Goal: Information Seeking & Learning: Check status

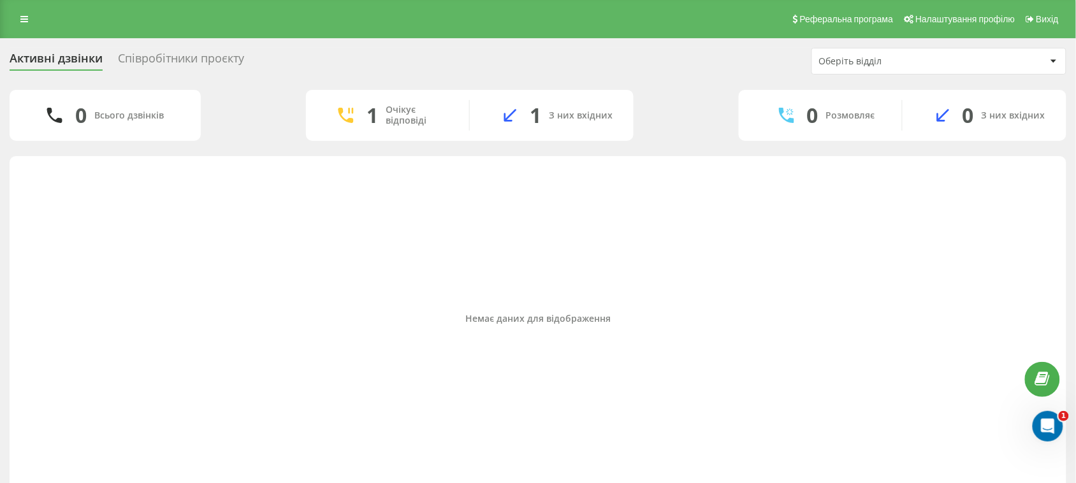
click at [135, 55] on div "Співробітники проєкту" at bounding box center [181, 62] width 126 height 20
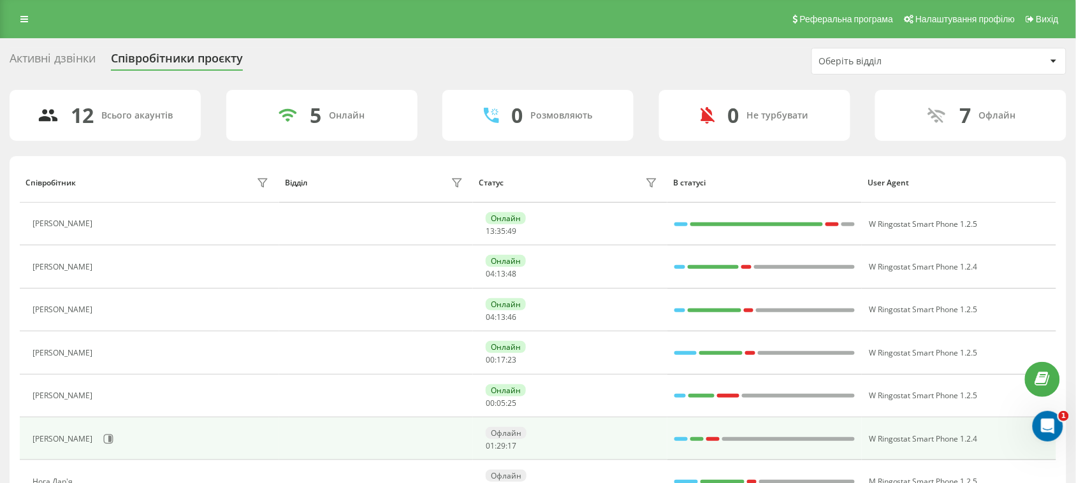
scroll to position [80, 0]
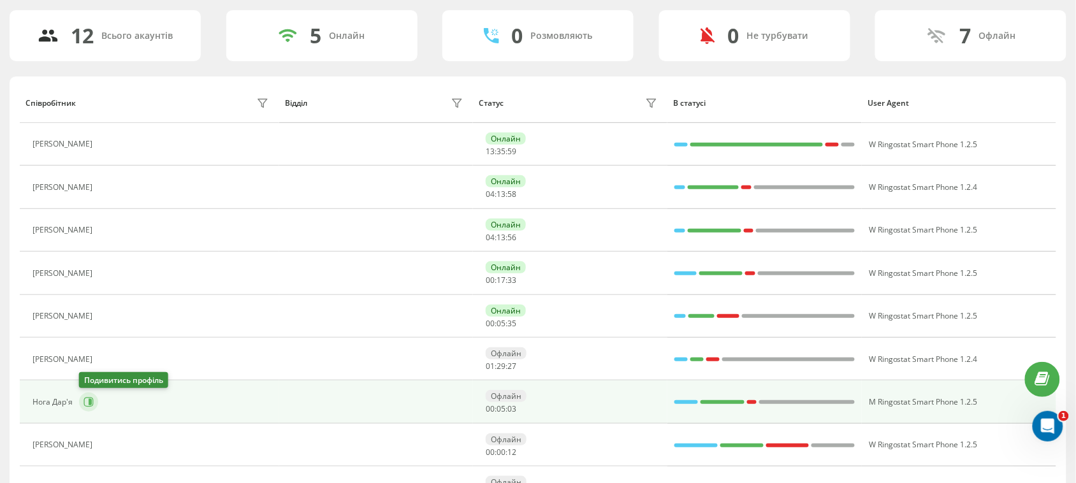
click at [87, 407] on icon at bounding box center [89, 402] width 10 height 10
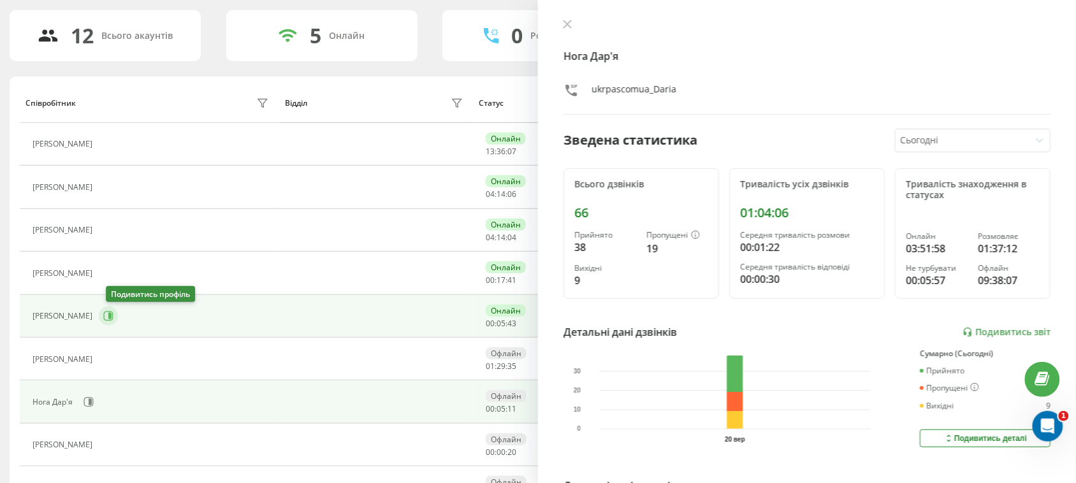
click at [113, 312] on icon at bounding box center [108, 316] width 10 height 10
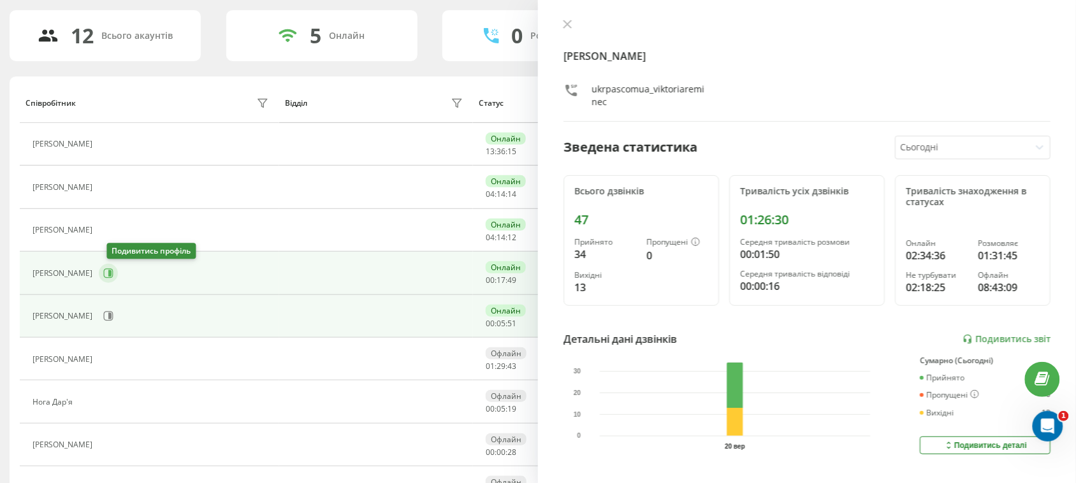
click at [110, 275] on icon at bounding box center [108, 273] width 10 height 10
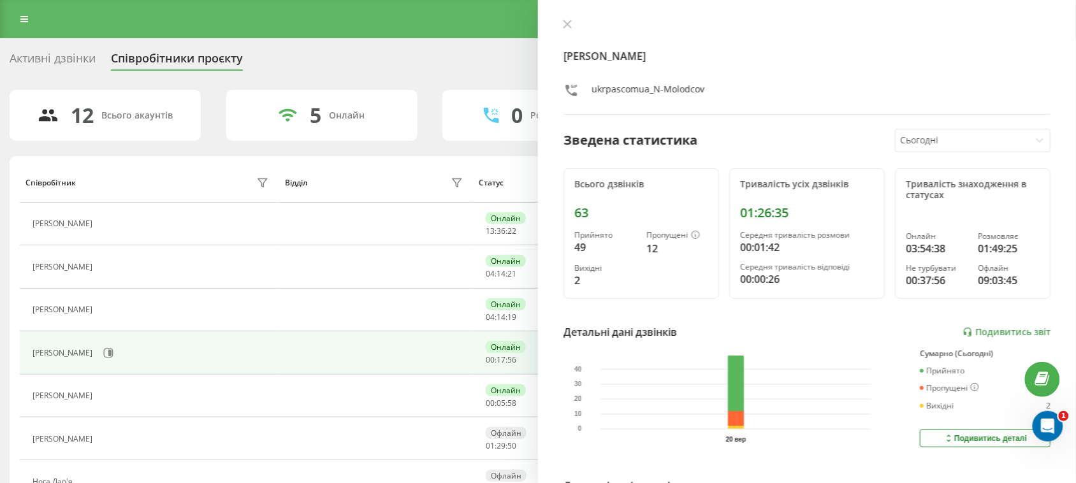
click at [89, 58] on div "Активні дзвінки" at bounding box center [53, 62] width 86 height 20
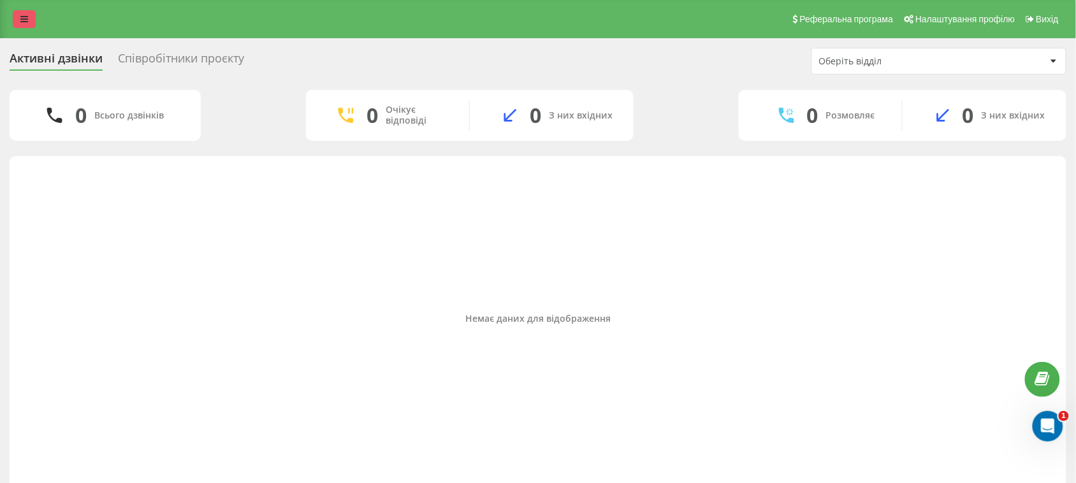
click at [25, 15] on icon at bounding box center [24, 19] width 8 height 9
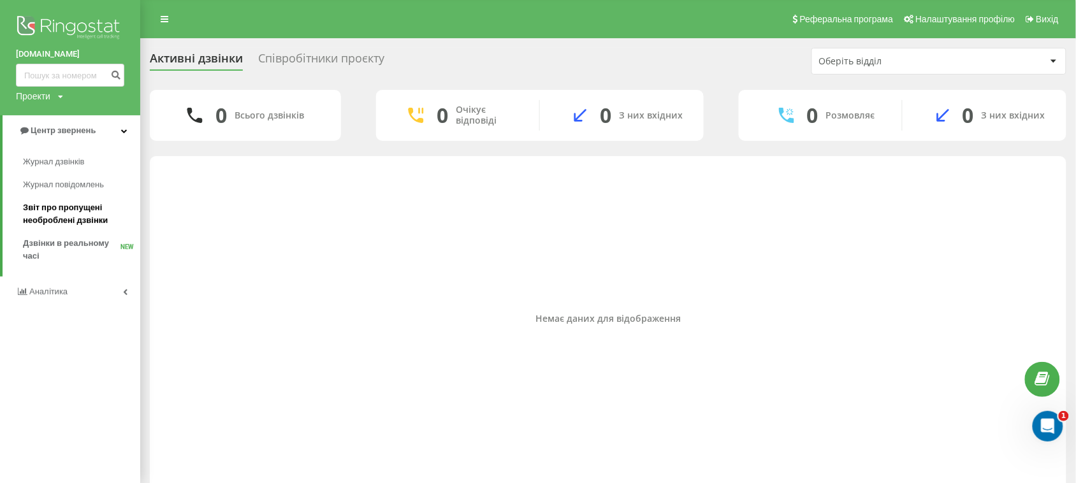
click at [40, 221] on span "Звіт про пропущені необроблені дзвінки" at bounding box center [78, 213] width 111 height 25
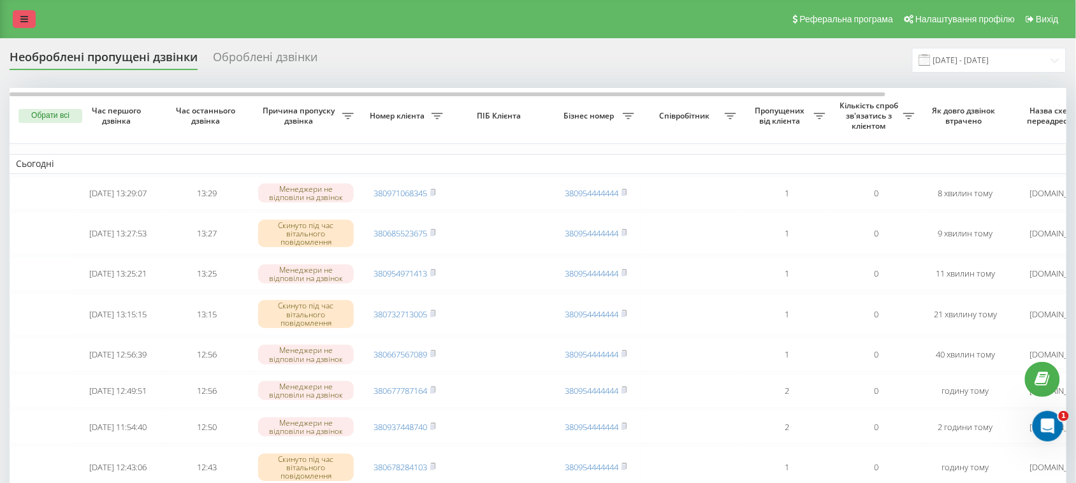
click at [17, 19] on link at bounding box center [24, 19] width 23 height 18
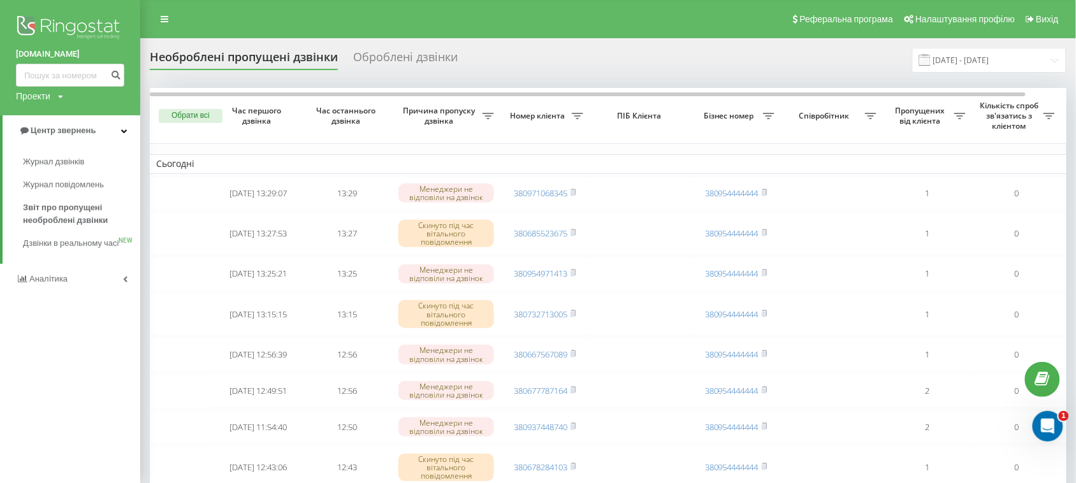
click at [17, 249] on div "Журнал дзвінків Журнал повідомлень Звіт про пропущені необроблені дзвінки Дзвін…" at bounding box center [76, 202] width 127 height 105
click at [50, 247] on span "Дзвінки в реальному часі" at bounding box center [71, 249] width 97 height 25
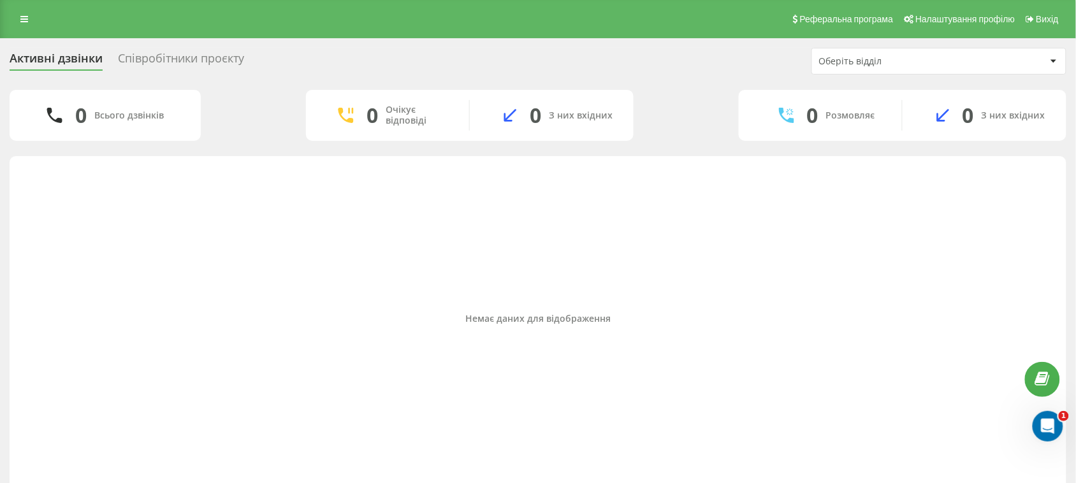
click at [166, 52] on div "Співробітники проєкту" at bounding box center [181, 62] width 126 height 20
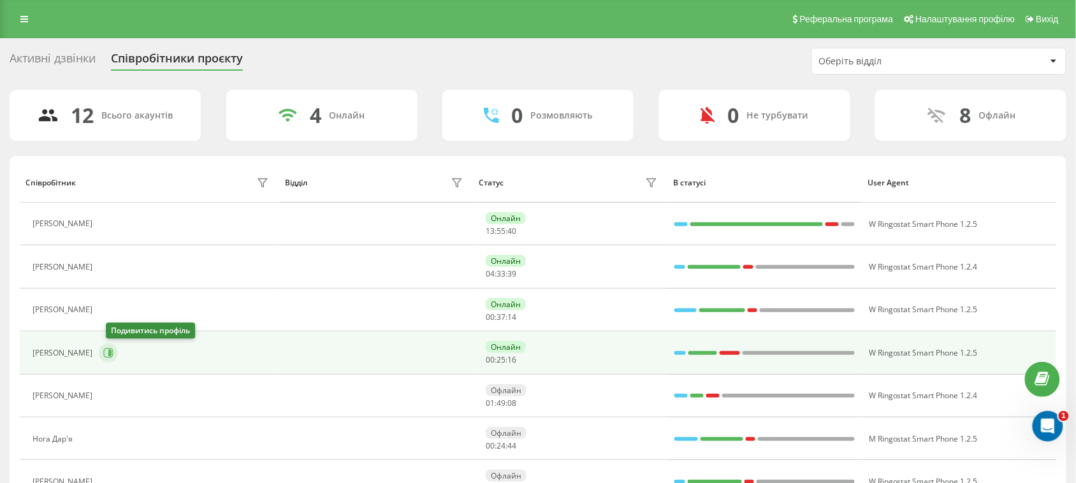
click at [113, 355] on icon at bounding box center [108, 353] width 10 height 10
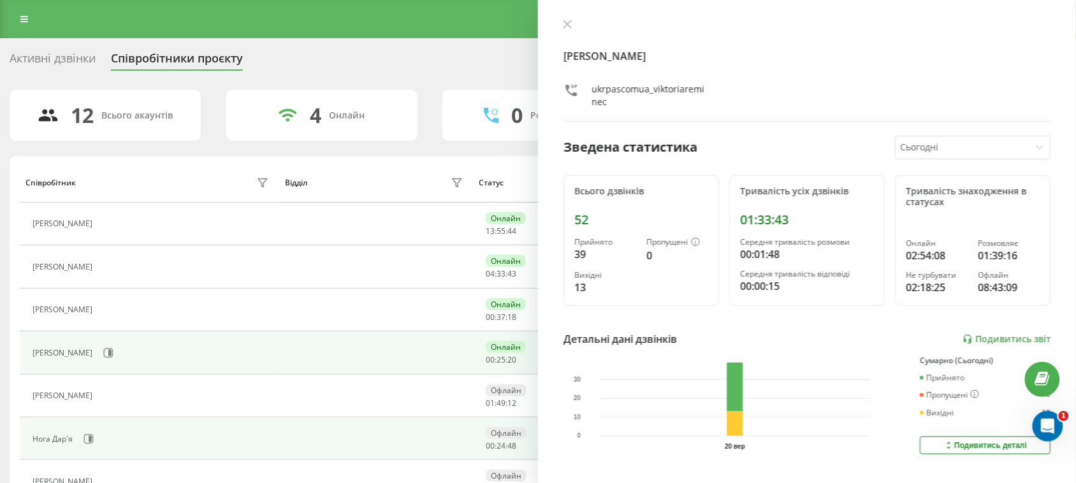
scroll to position [159, 0]
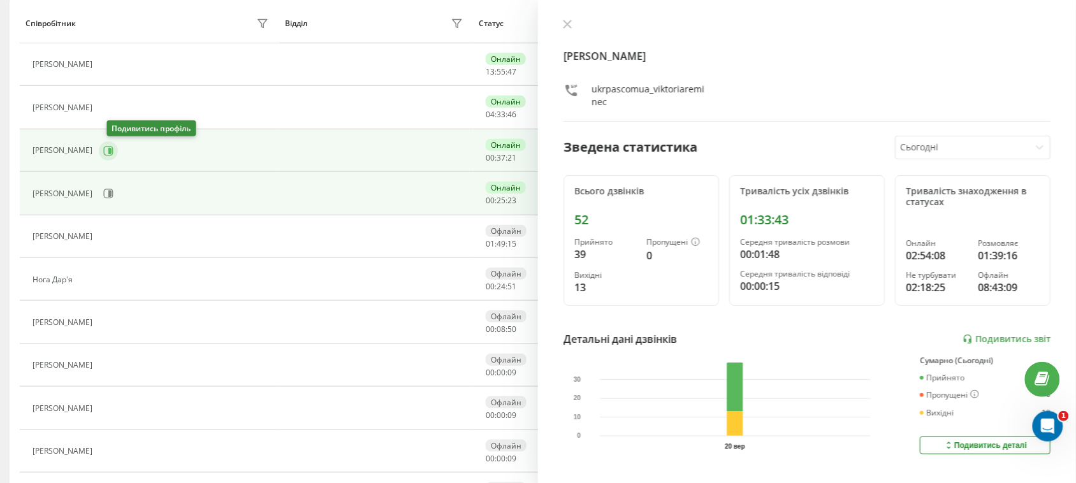
click at [112, 148] on icon at bounding box center [109, 151] width 10 height 10
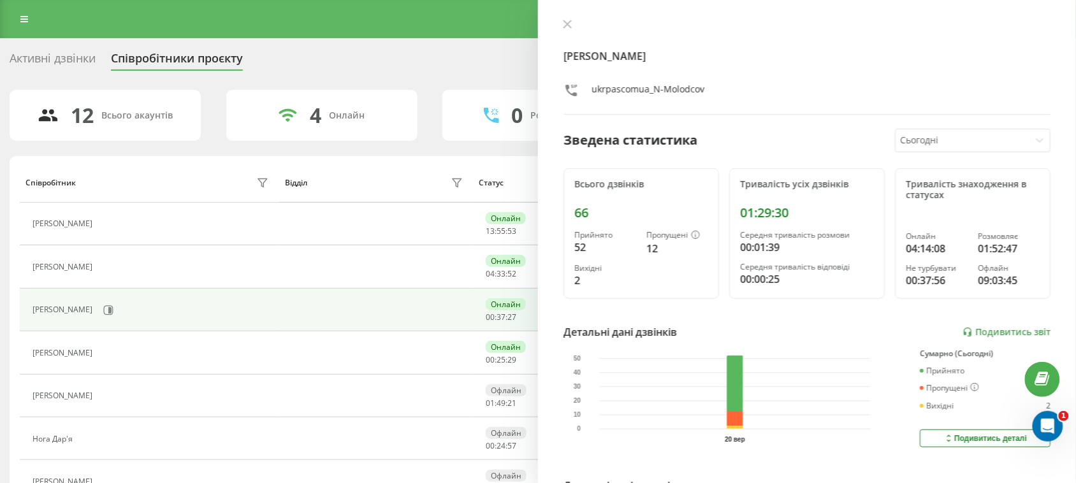
click at [71, 62] on div "Активні дзвінки" at bounding box center [53, 62] width 86 height 20
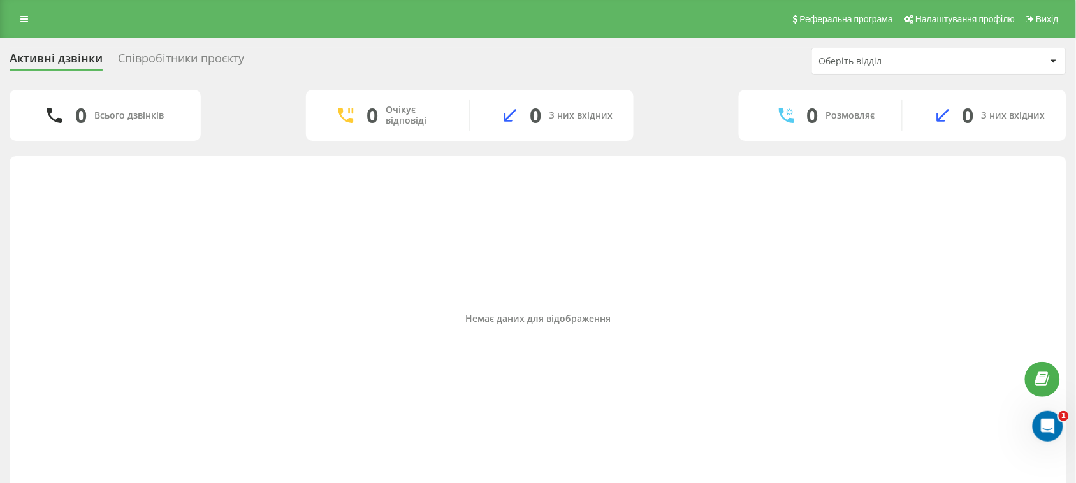
click at [169, 61] on div "Співробітники проєкту" at bounding box center [181, 62] width 126 height 20
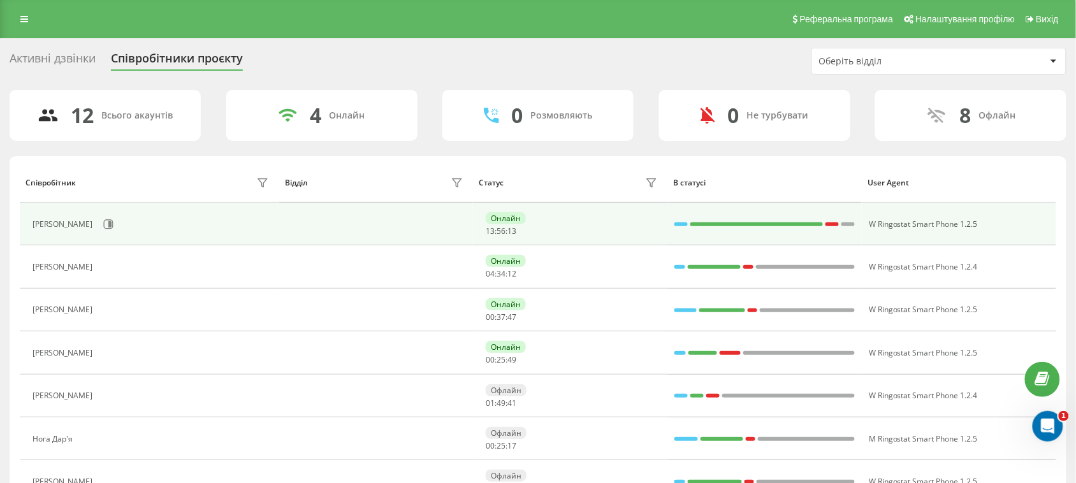
scroll to position [80, 0]
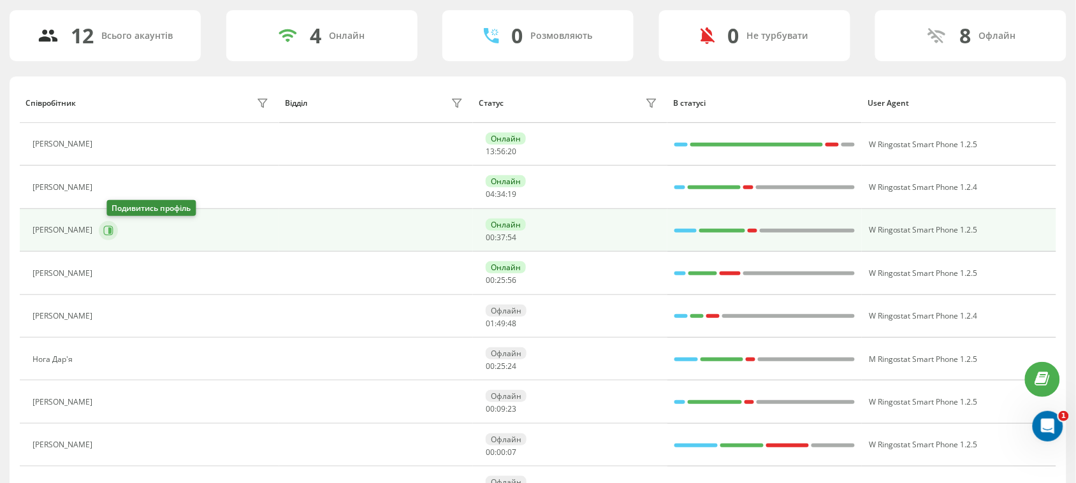
click at [112, 235] on icon at bounding box center [109, 231] width 10 height 10
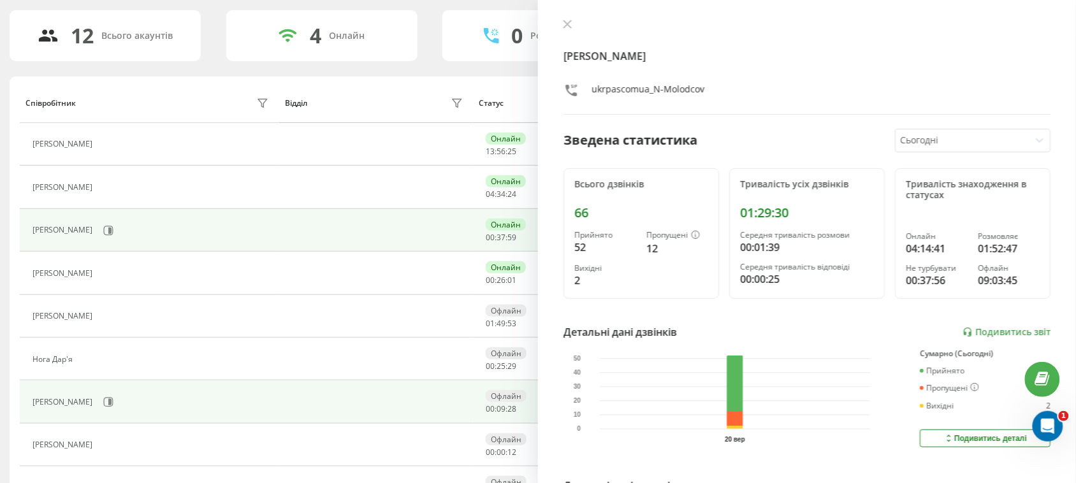
scroll to position [239, 0]
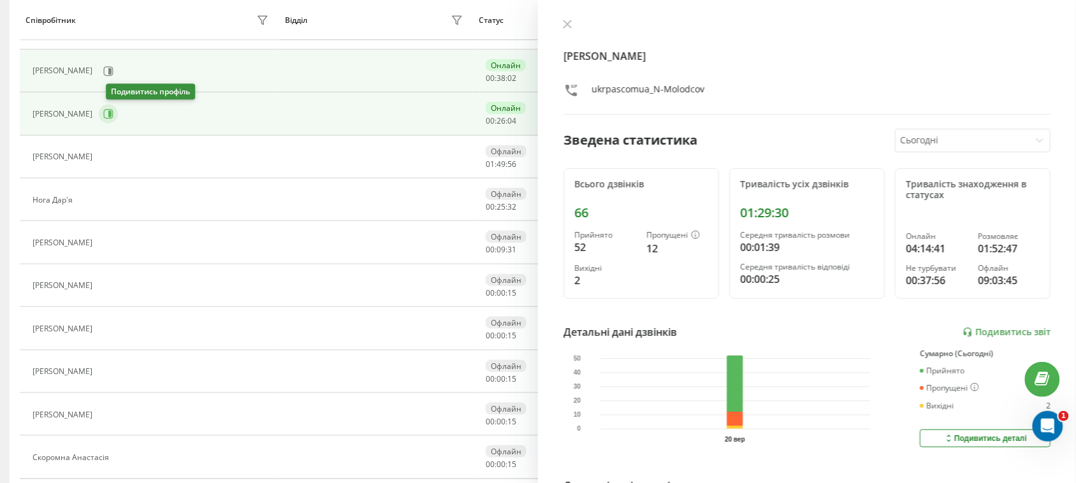
click at [112, 112] on icon at bounding box center [109, 114] width 3 height 6
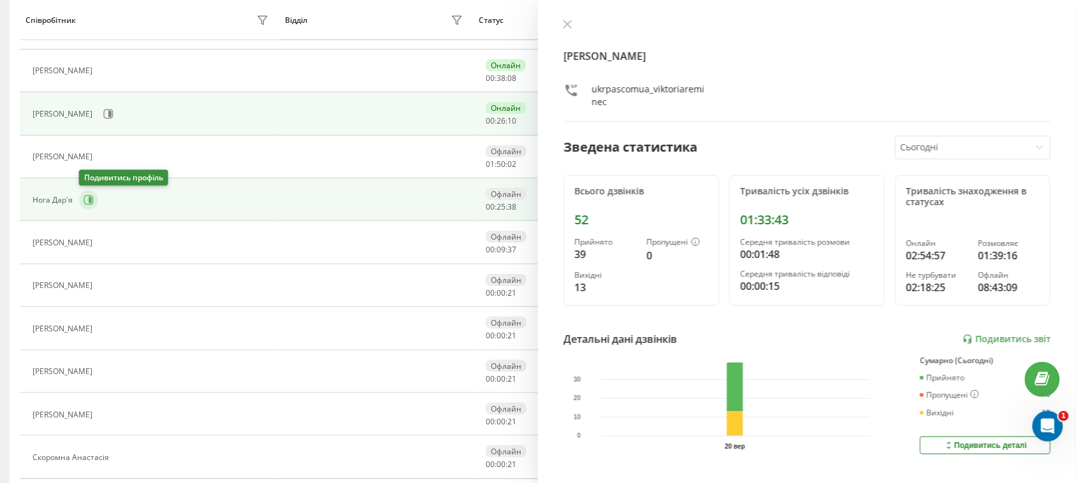
click at [82, 201] on button at bounding box center [88, 200] width 19 height 19
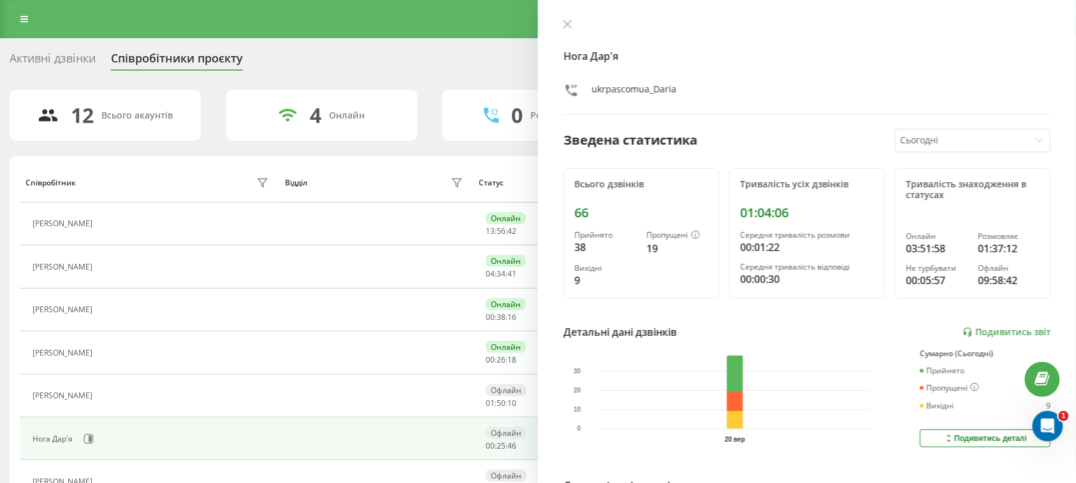
click at [72, 50] on div "Активні дзвінки Співробітники проєкту Оберіть відділ" at bounding box center [538, 61] width 1057 height 27
click at [75, 57] on div "Активні дзвінки" at bounding box center [53, 62] width 86 height 20
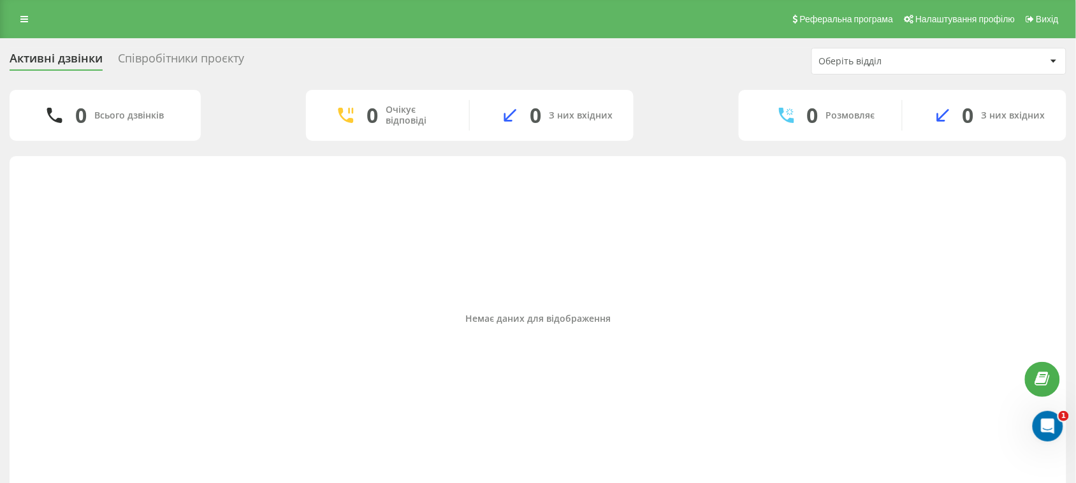
click at [159, 55] on div "Співробітники проєкту" at bounding box center [181, 62] width 126 height 20
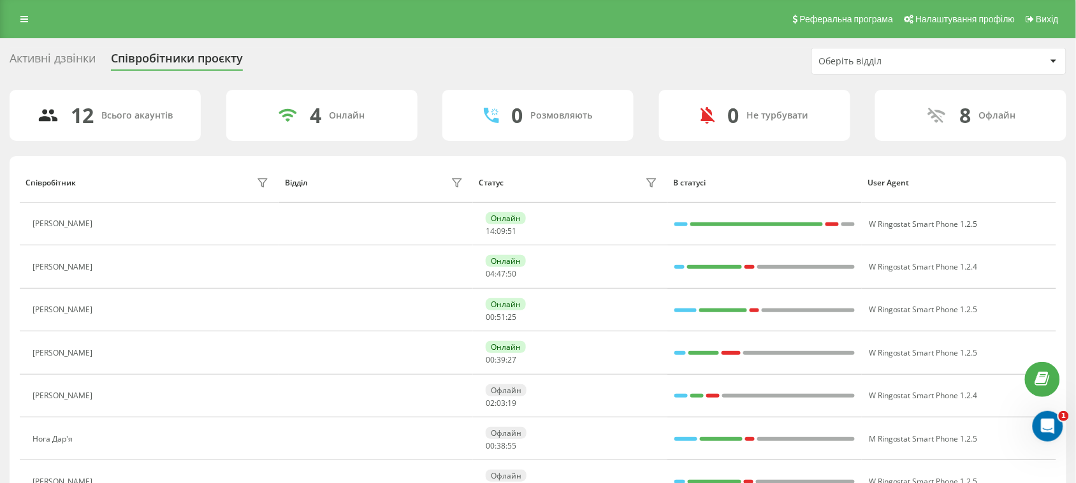
click at [55, 59] on div "Активні дзвінки" at bounding box center [53, 62] width 86 height 20
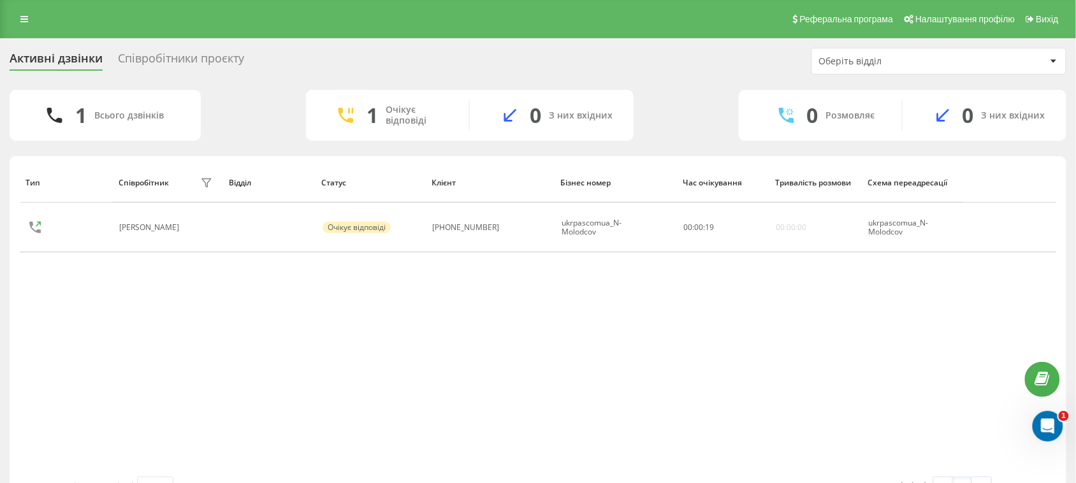
click at [193, 59] on div "Співробітники проєкту" at bounding box center [181, 62] width 126 height 20
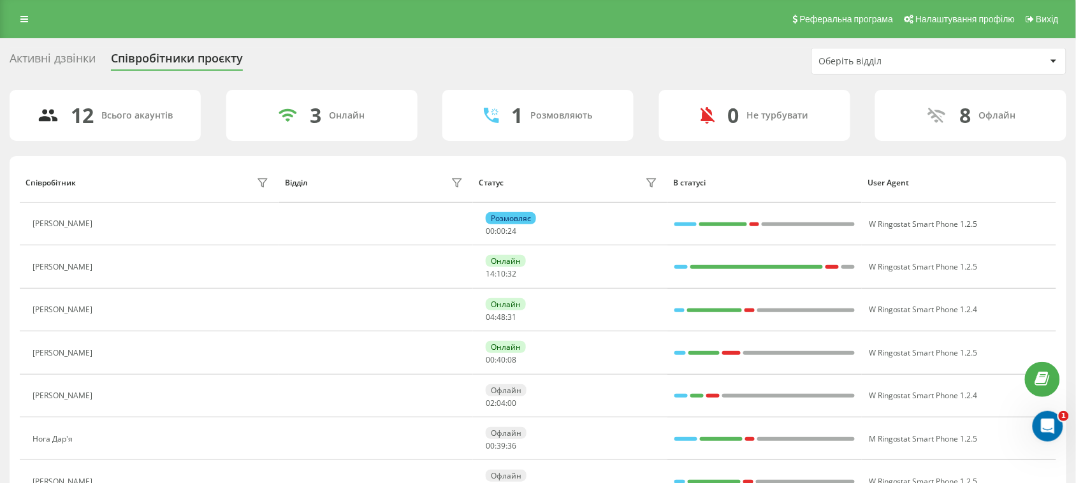
click at [48, 61] on div "Активні дзвінки" at bounding box center [53, 62] width 86 height 20
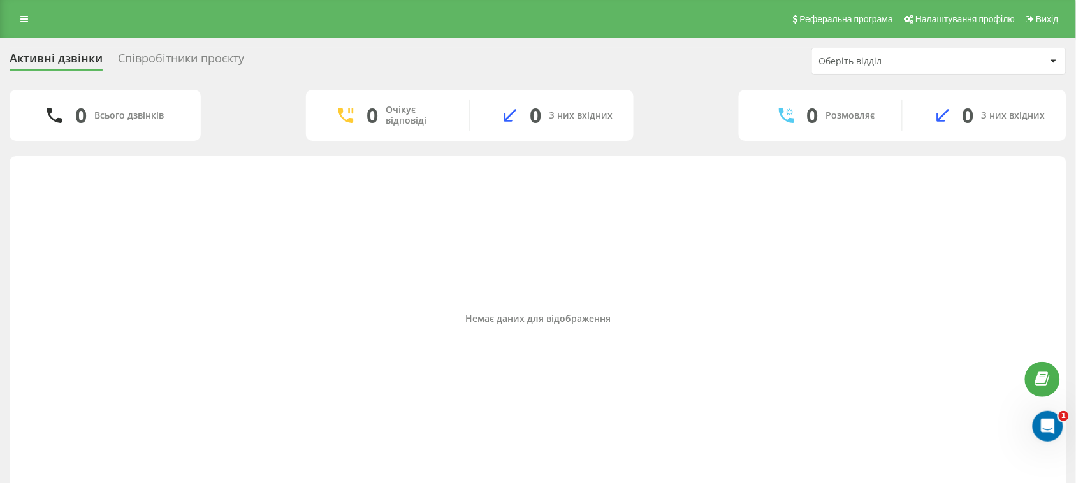
click at [137, 52] on div "Співробітники проєкту" at bounding box center [181, 62] width 126 height 20
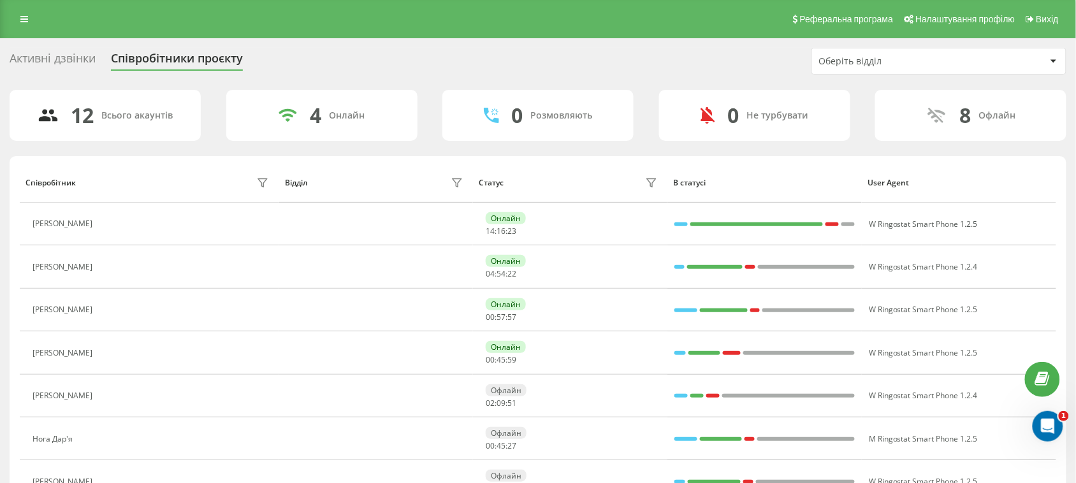
click at [78, 61] on div "Активні дзвінки" at bounding box center [53, 62] width 86 height 20
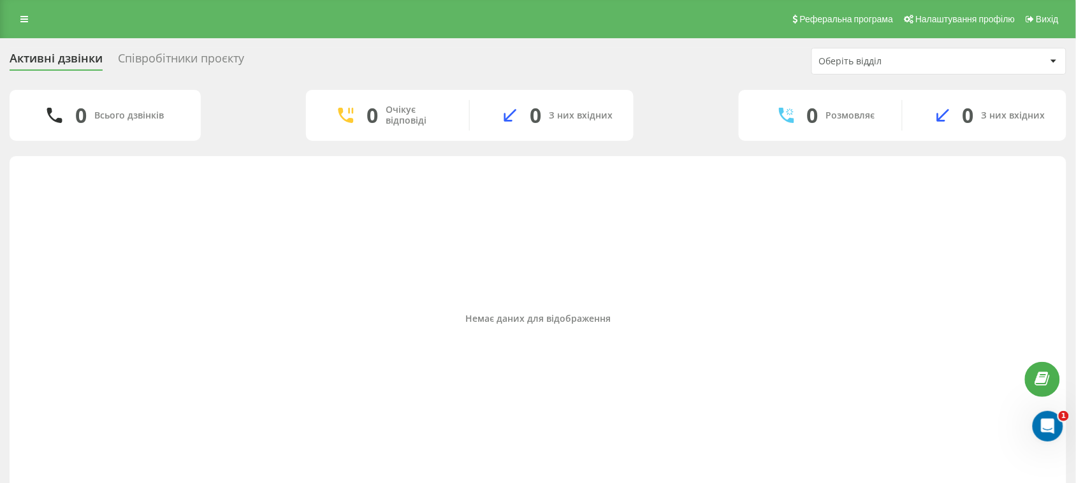
click at [177, 67] on div "Співробітники проєкту" at bounding box center [181, 62] width 126 height 20
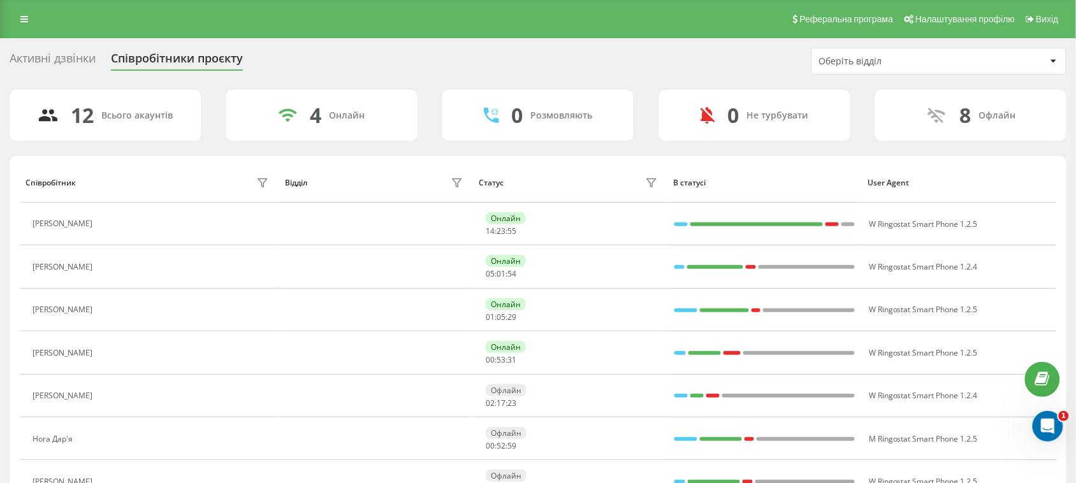
click at [83, 61] on div "Активні дзвінки" at bounding box center [53, 62] width 86 height 20
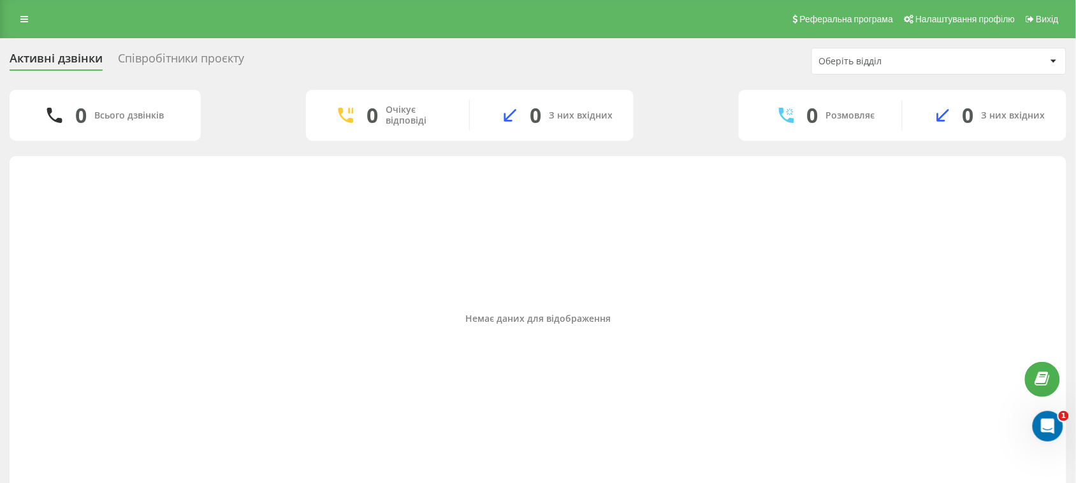
click at [173, 55] on div "Співробітники проєкту" at bounding box center [181, 62] width 126 height 20
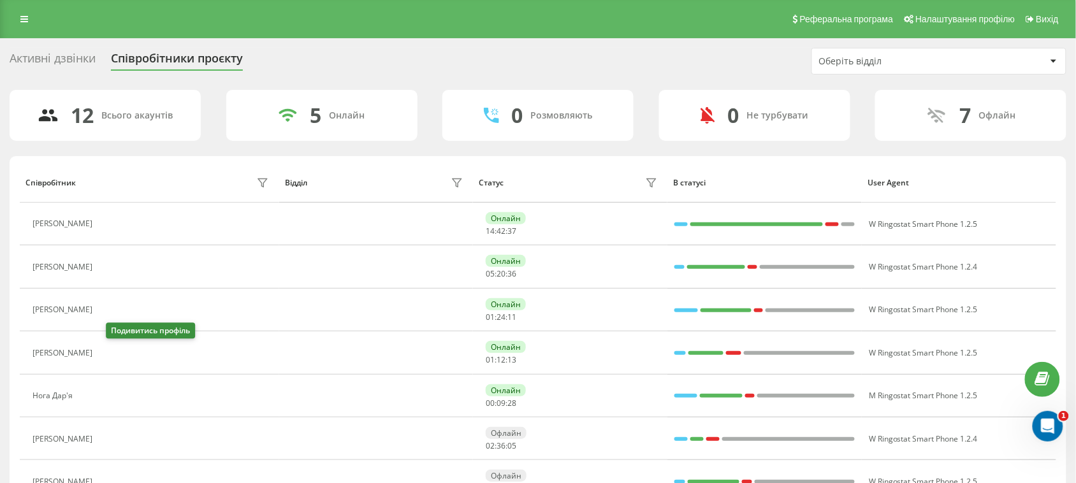
click at [112, 358] on icon at bounding box center [106, 353] width 10 height 10
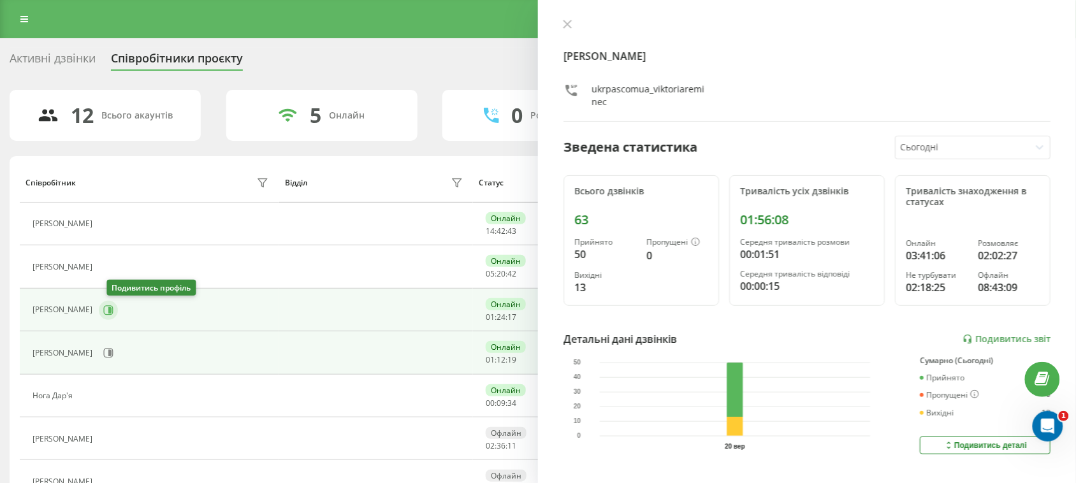
click at [113, 312] on icon at bounding box center [108, 310] width 10 height 10
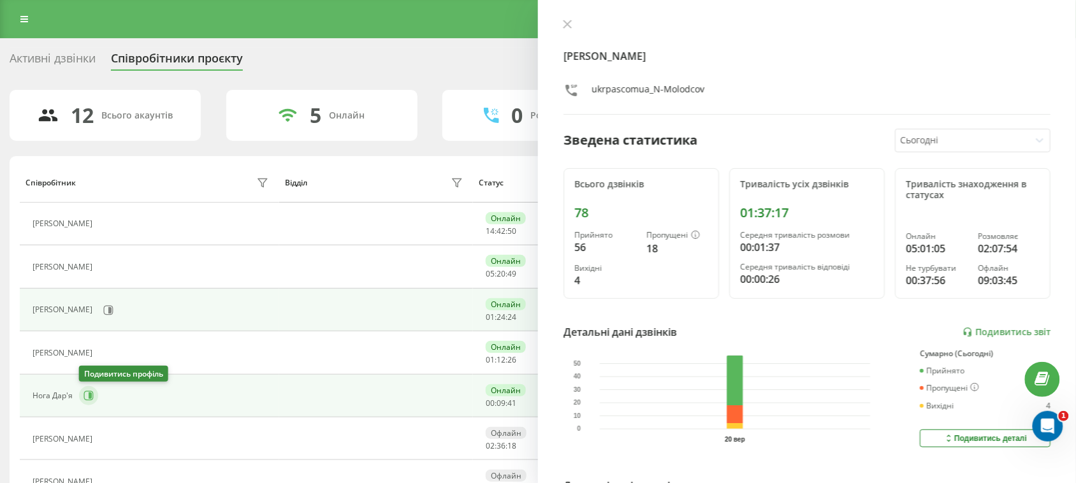
click at [87, 394] on icon at bounding box center [89, 396] width 10 height 10
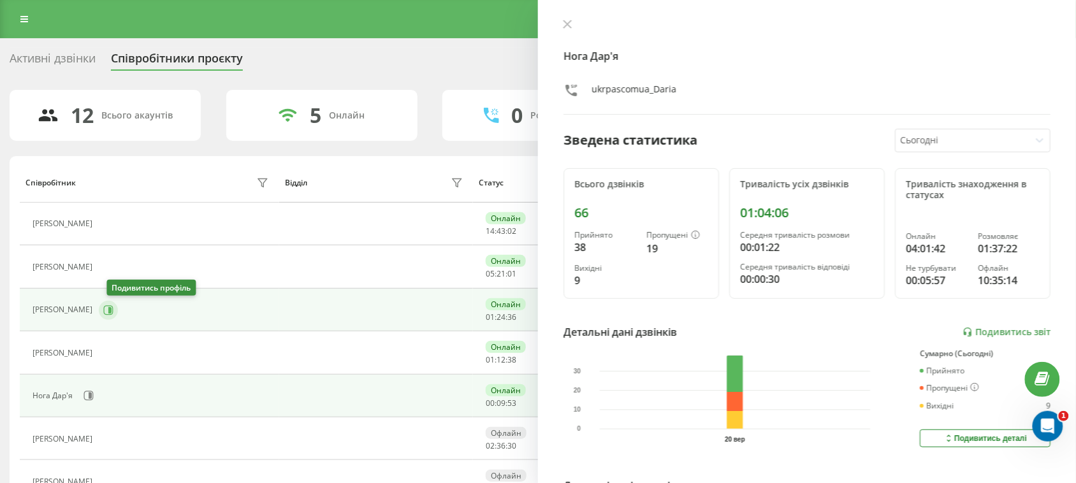
click at [112, 310] on icon at bounding box center [109, 310] width 3 height 6
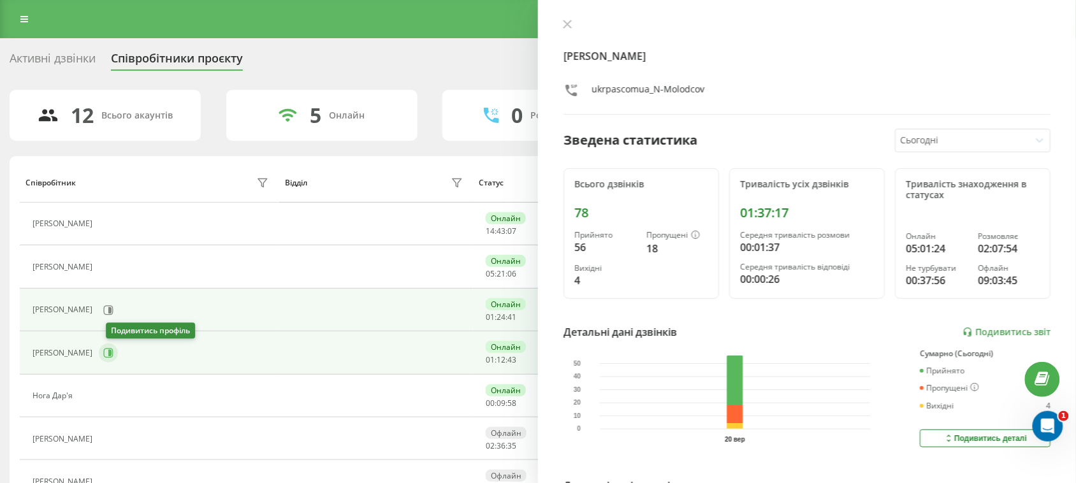
click at [113, 357] on icon at bounding box center [108, 353] width 10 height 10
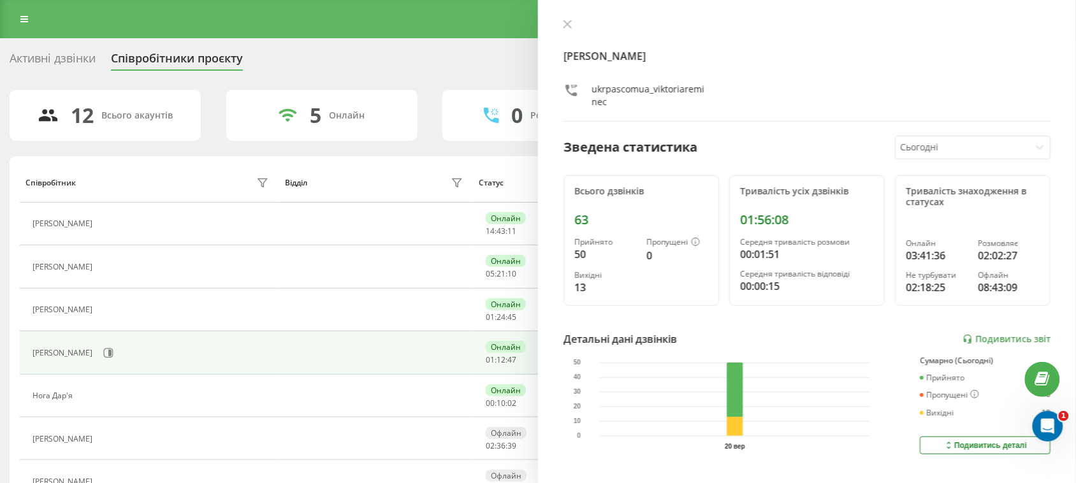
click at [52, 53] on div "Активні дзвінки" at bounding box center [53, 62] width 86 height 20
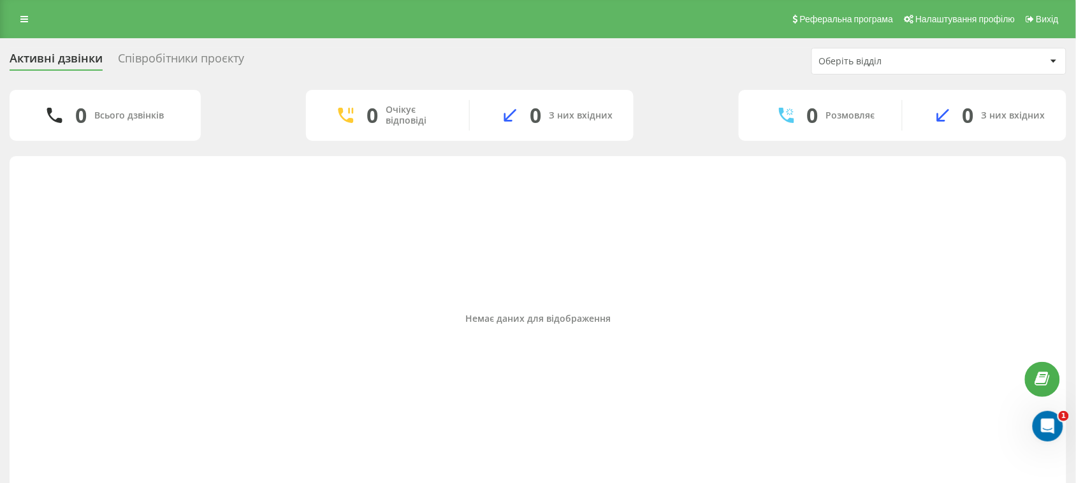
click at [161, 61] on div "Співробітники проєкту" at bounding box center [181, 62] width 126 height 20
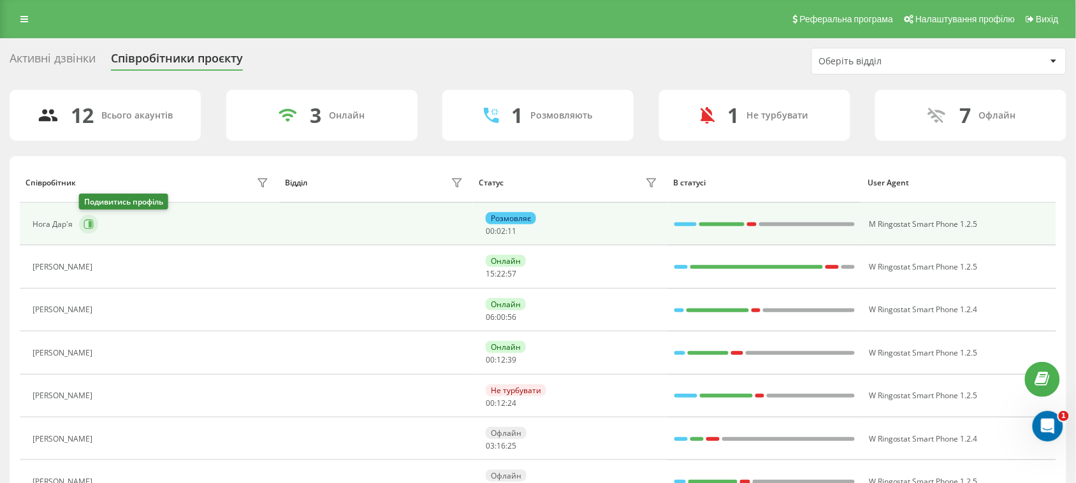
click at [84, 228] on icon at bounding box center [89, 224] width 10 height 10
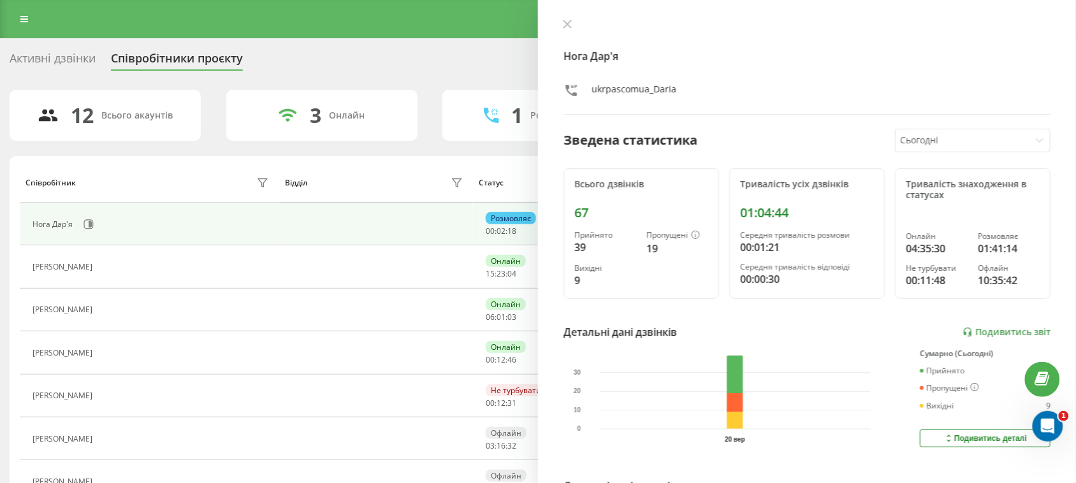
click at [33, 55] on div "Активні дзвінки" at bounding box center [53, 62] width 86 height 20
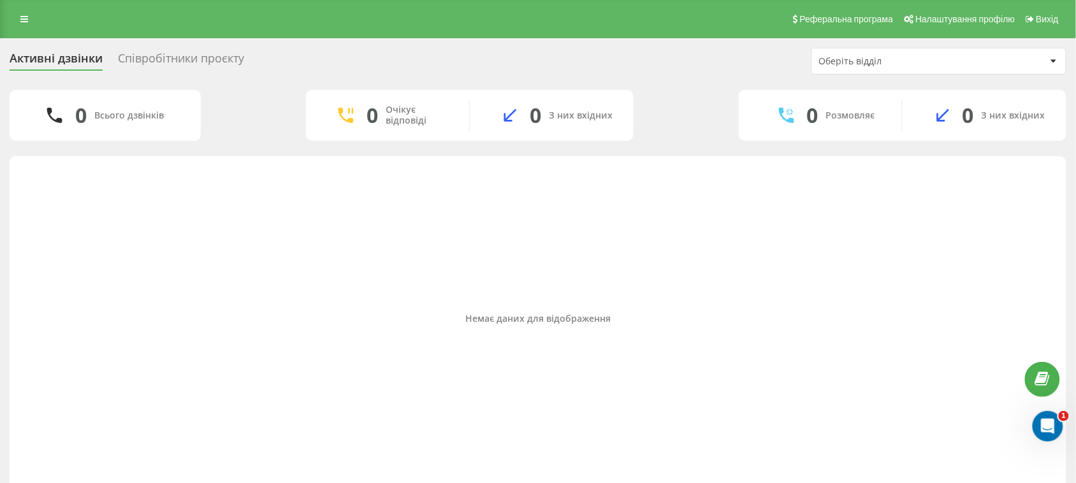
click at [151, 53] on div "Співробітники проєкту" at bounding box center [181, 62] width 126 height 20
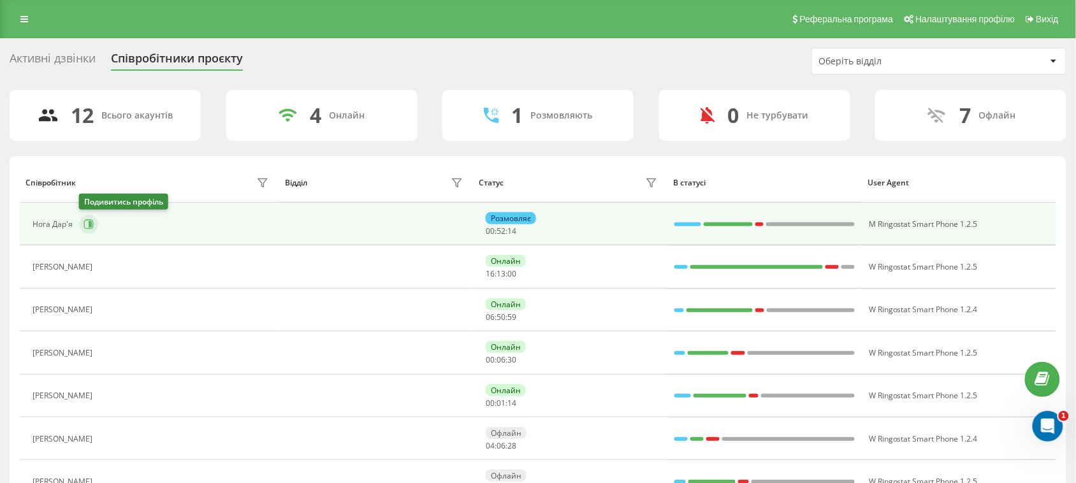
click at [86, 219] on icon at bounding box center [89, 224] width 10 height 10
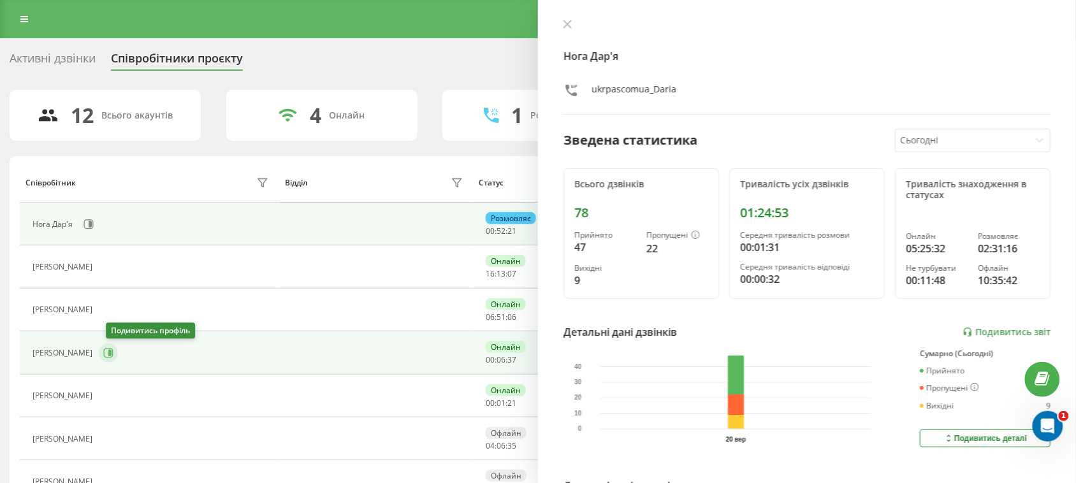
click at [112, 355] on icon at bounding box center [109, 353] width 3 height 6
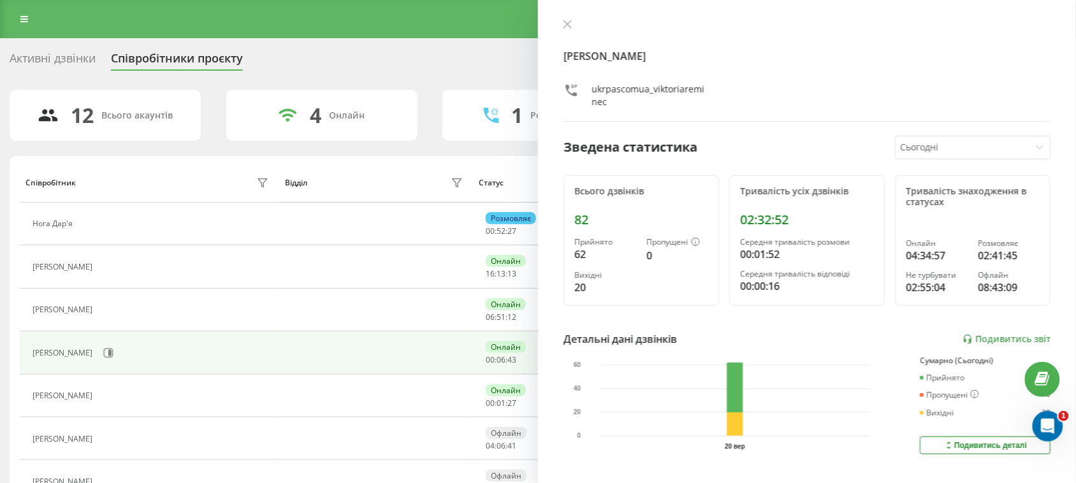
click at [50, 59] on div "Активні дзвінки" at bounding box center [53, 62] width 86 height 20
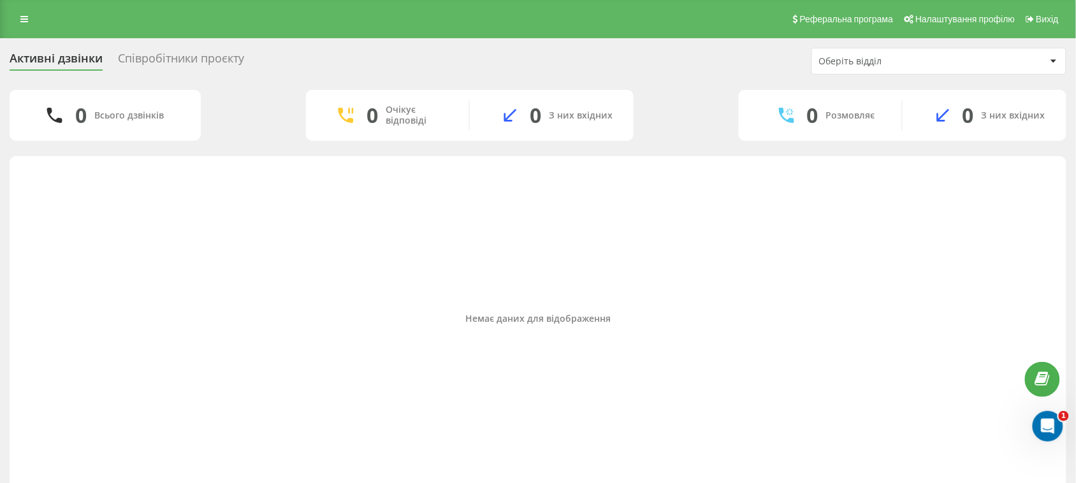
click at [228, 59] on div "Співробітники проєкту" at bounding box center [181, 62] width 126 height 20
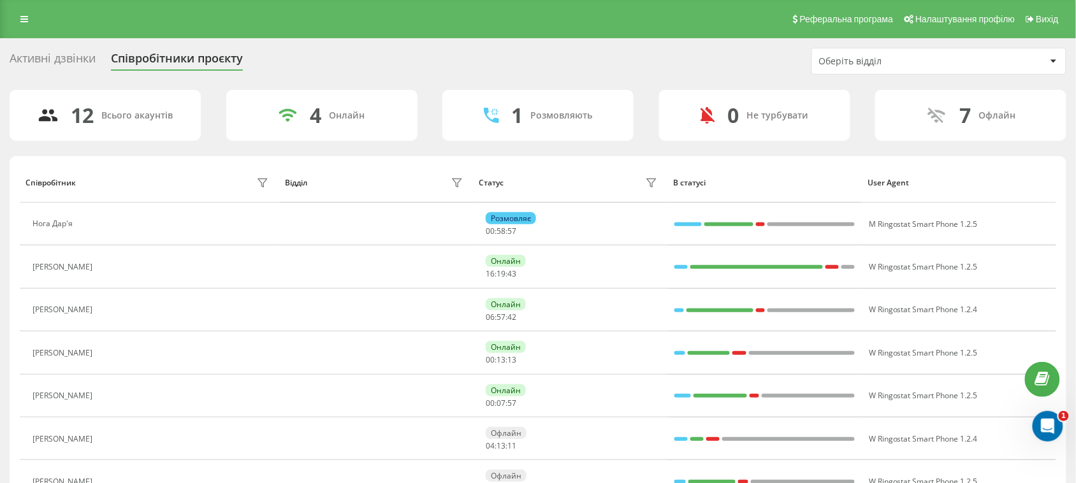
click at [85, 55] on div "Активні дзвінки" at bounding box center [53, 62] width 86 height 20
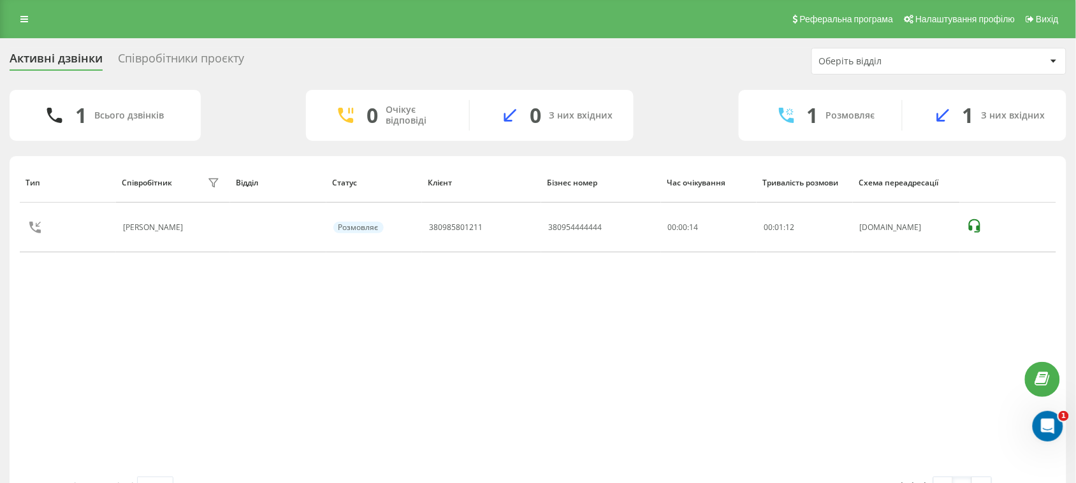
click at [239, 59] on div "Співробітники проєкту" at bounding box center [181, 62] width 126 height 20
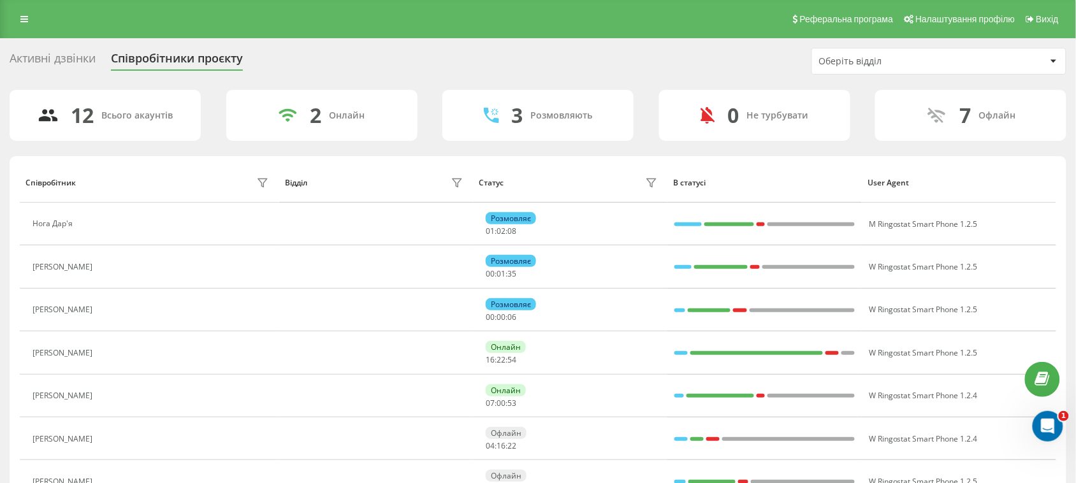
click at [25, 64] on div "Активні дзвінки" at bounding box center [53, 62] width 86 height 20
